Goal: Information Seeking & Learning: Learn about a topic

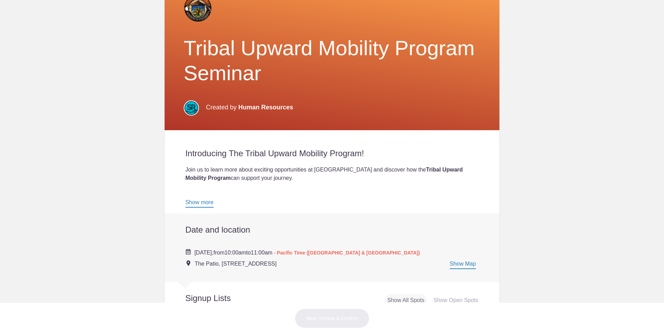
scroll to position [35, 0]
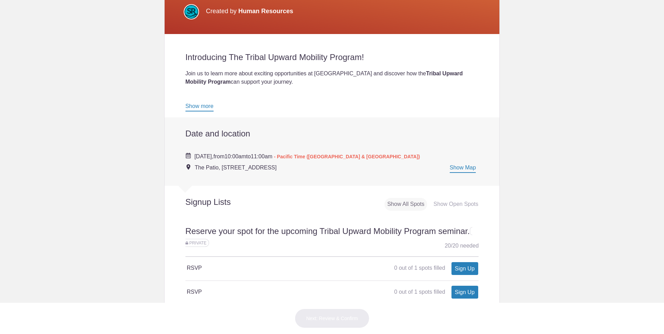
scroll to position [174, 0]
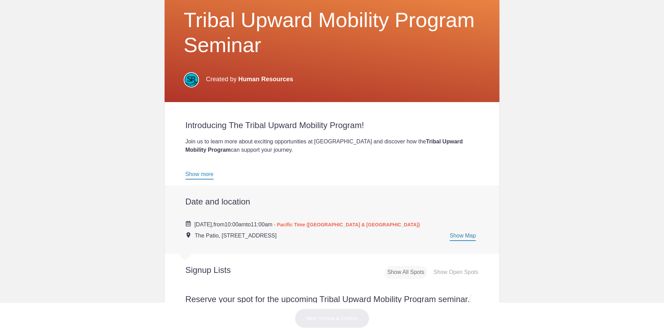
scroll to position [69, 0]
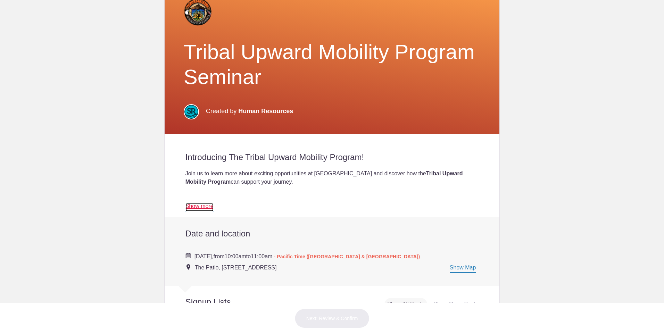
click at [190, 206] on link "Show more" at bounding box center [200, 207] width 28 height 8
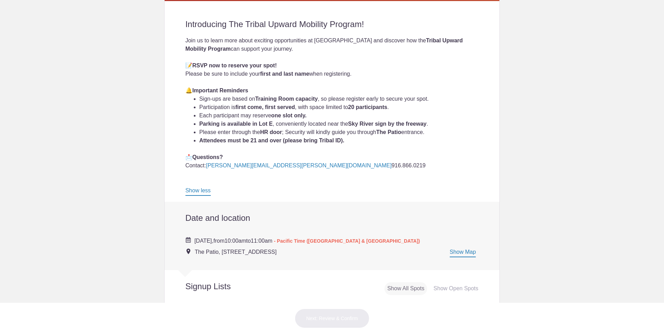
scroll to position [208, 0]
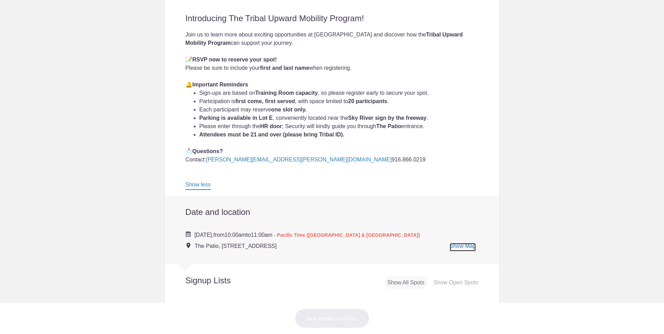
click at [465, 249] on link "Show Map" at bounding box center [463, 247] width 26 height 8
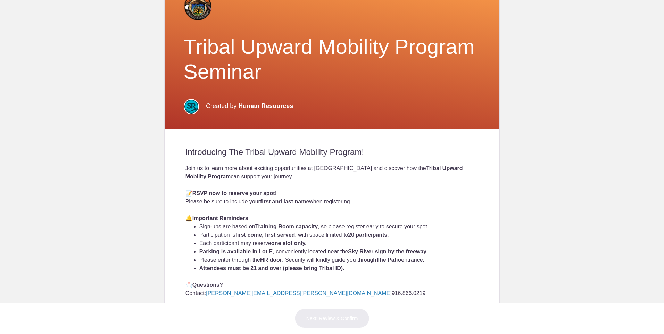
scroll to position [0, 0]
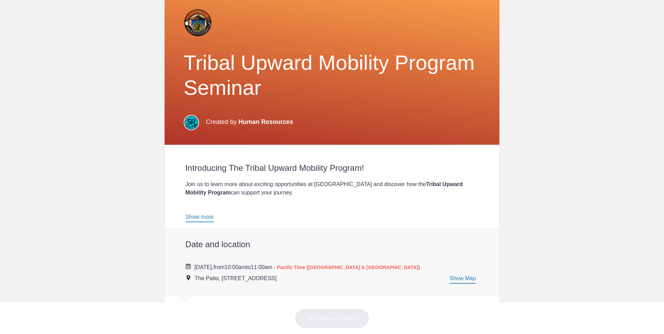
scroll to position [69, 0]
